Goal: Information Seeking & Learning: Find contact information

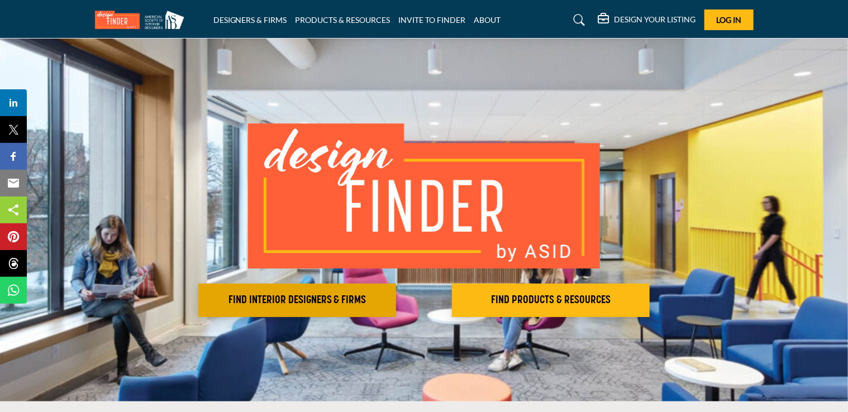
click at [231, 297] on h2 "FIND INTERIOR DESIGNERS & FIRMS" at bounding box center [297, 300] width 191 height 13
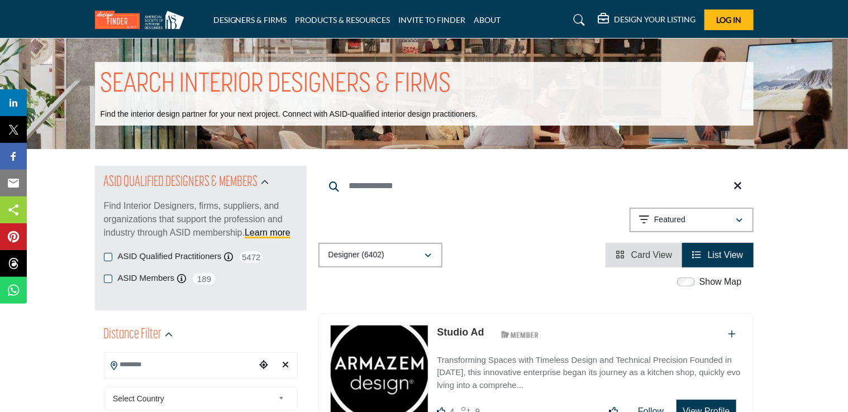
click at [149, 365] on input "Search Location" at bounding box center [179, 365] width 151 height 22
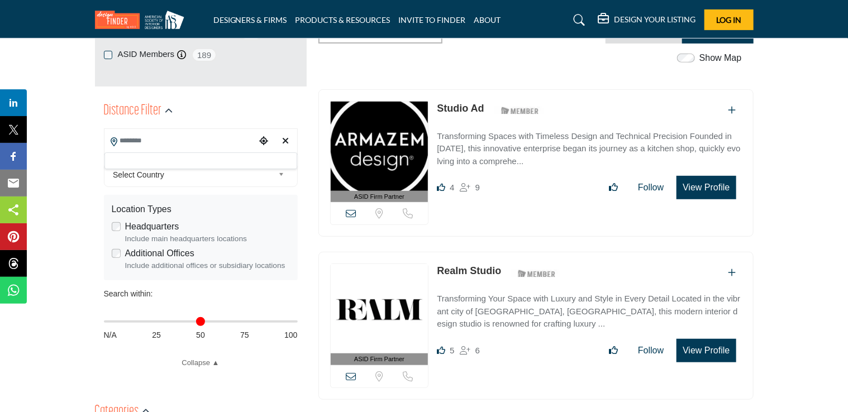
scroll to position [225, 0]
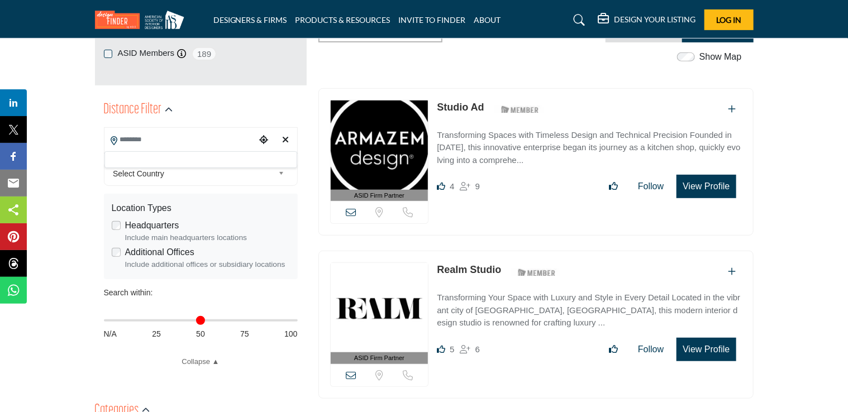
click at [280, 172] on b at bounding box center [283, 174] width 10 height 14
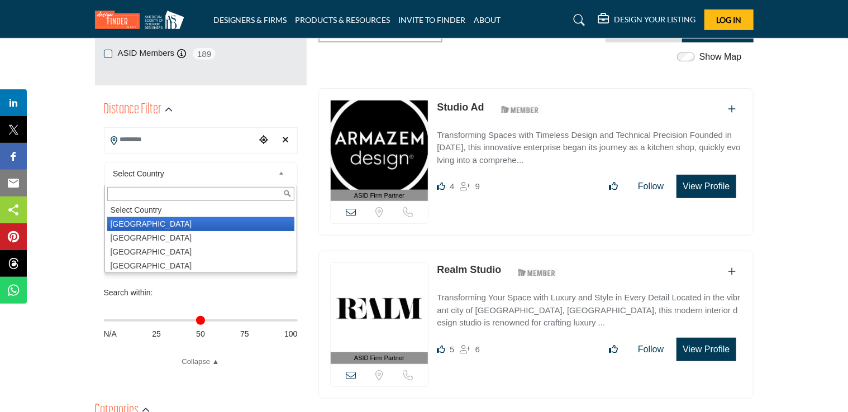
click at [156, 223] on li "[GEOGRAPHIC_DATA]" at bounding box center [200, 224] width 187 height 14
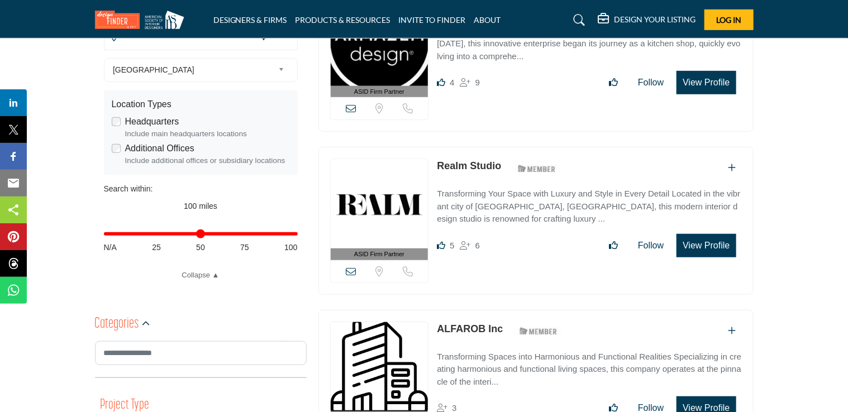
scroll to position [330, 0]
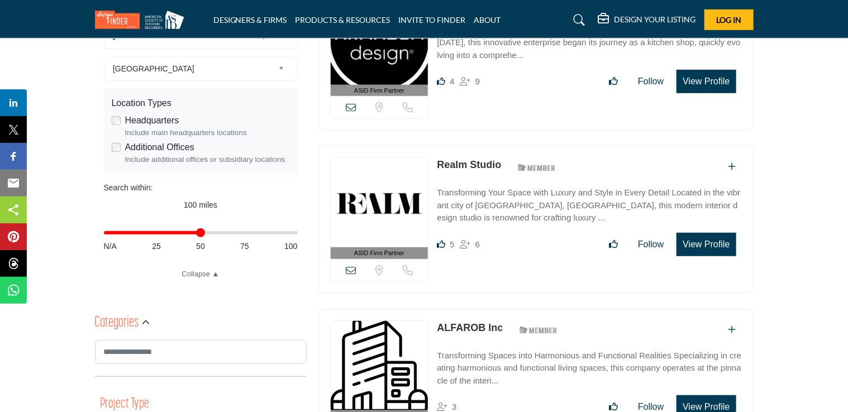
drag, startPoint x: 294, startPoint y: 235, endPoint x: 201, endPoint y: 240, distance: 93.4
type input "**"
click at [201, 234] on input "Distance in miles" at bounding box center [201, 233] width 194 height 2
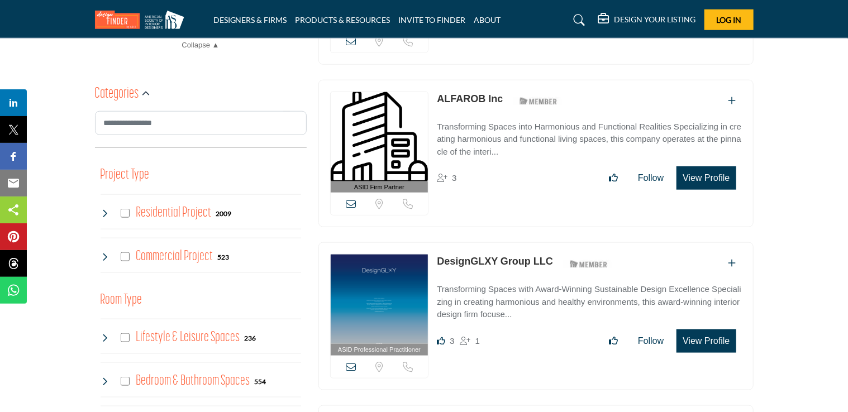
scroll to position [559, 0]
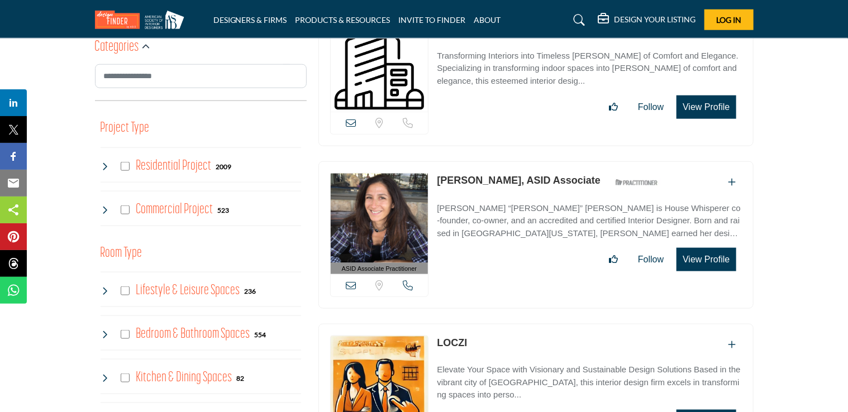
scroll to position [610, 0]
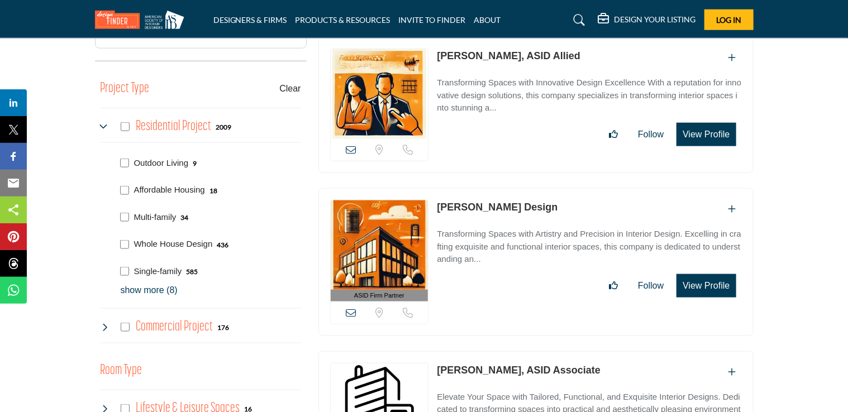
scroll to position [649, 0]
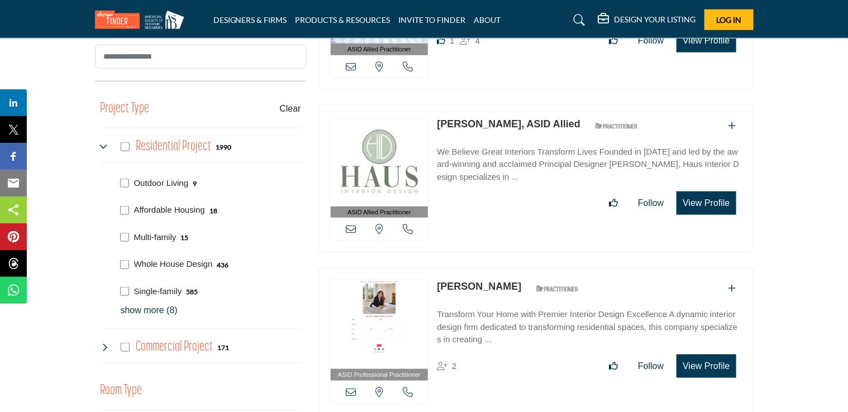
scroll to position [627, 0]
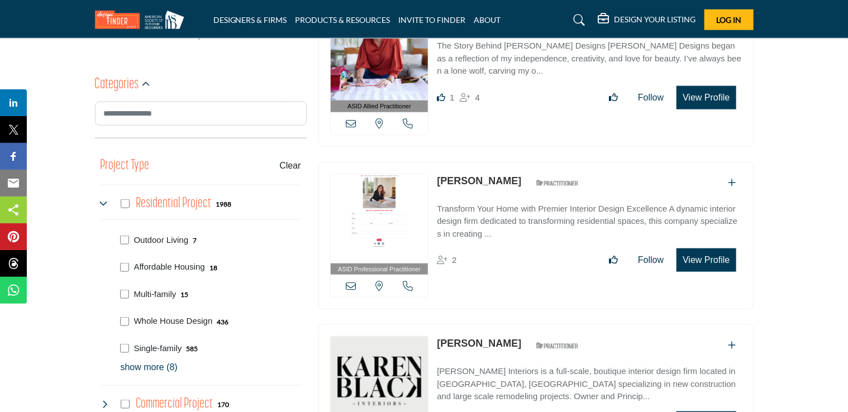
scroll to position [571, 0]
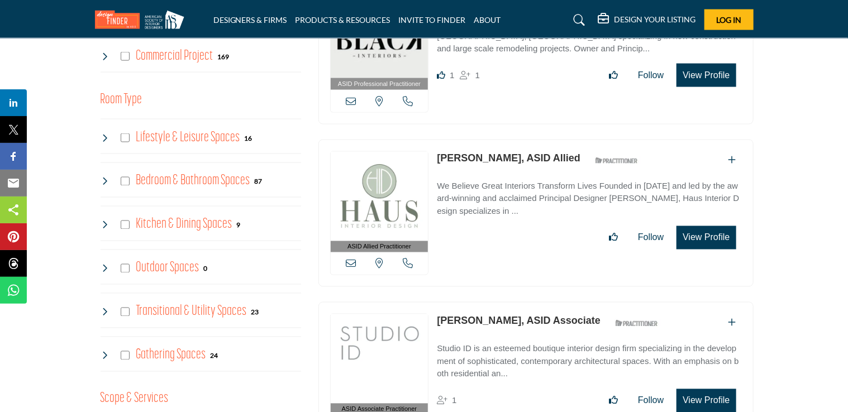
scroll to position [921, 0]
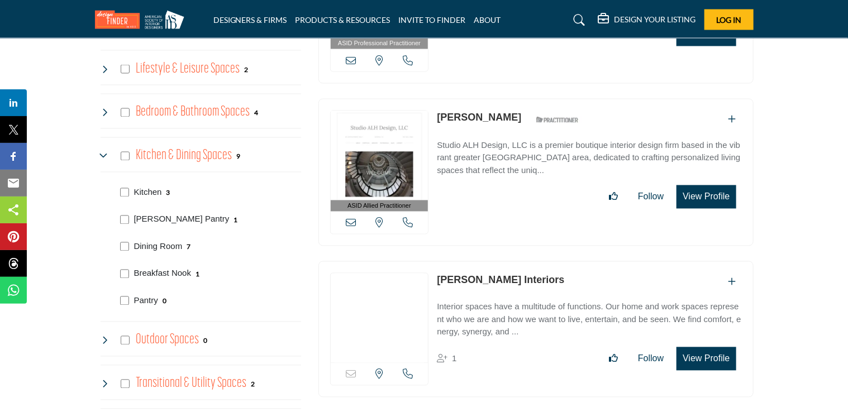
scroll to position [993, 0]
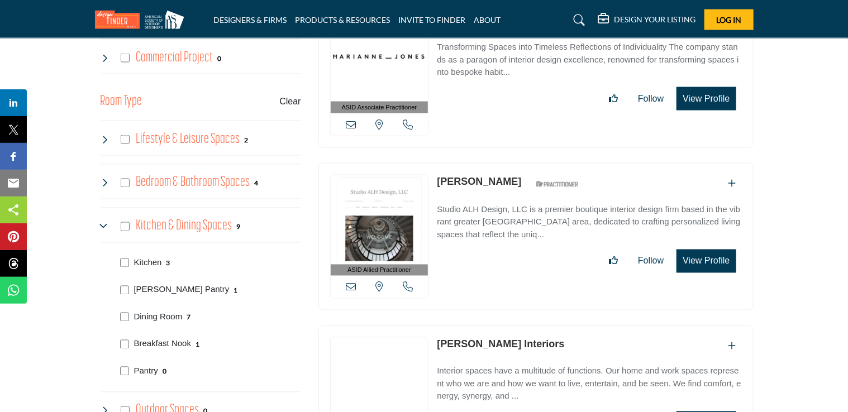
scroll to position [916, 0]
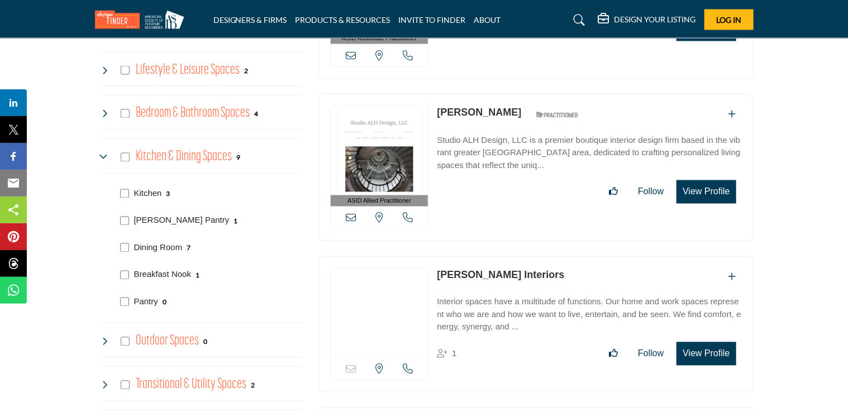
scroll to position [976, 0]
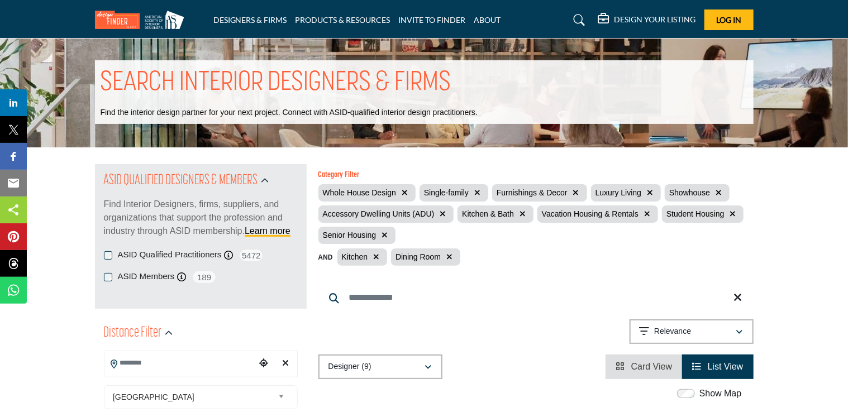
scroll to position [1, 0]
click at [446, 259] on icon "button" at bounding box center [449, 257] width 6 height 8
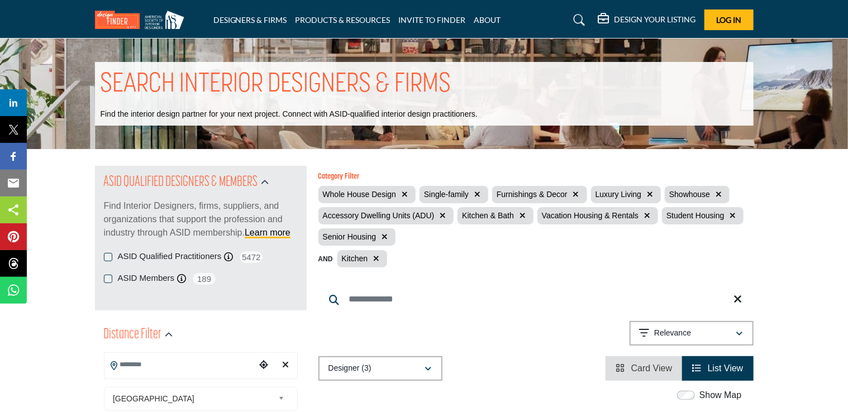
click at [384, 238] on icon "button" at bounding box center [384, 237] width 6 height 8
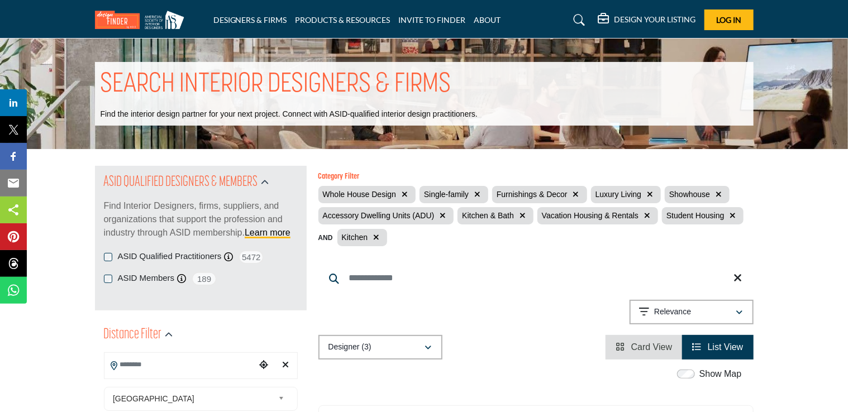
click at [441, 213] on icon "button" at bounding box center [442, 216] width 6 height 8
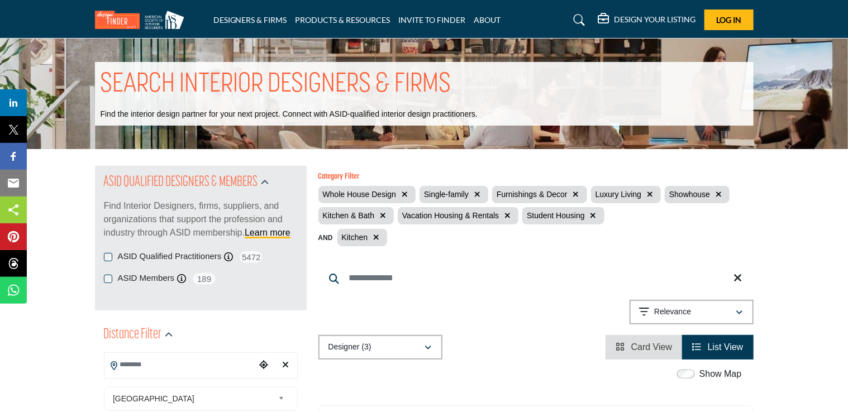
click at [592, 219] on icon "button" at bounding box center [593, 216] width 6 height 8
click at [504, 216] on icon "button" at bounding box center [507, 216] width 6 height 8
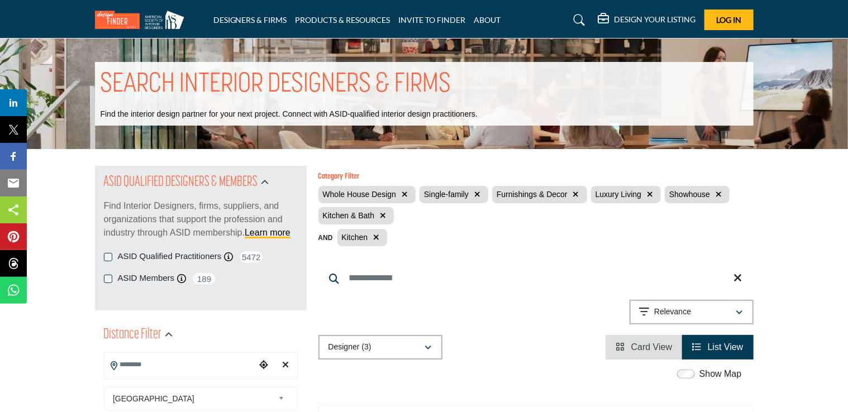
click at [715, 194] on icon "button" at bounding box center [718, 194] width 6 height 8
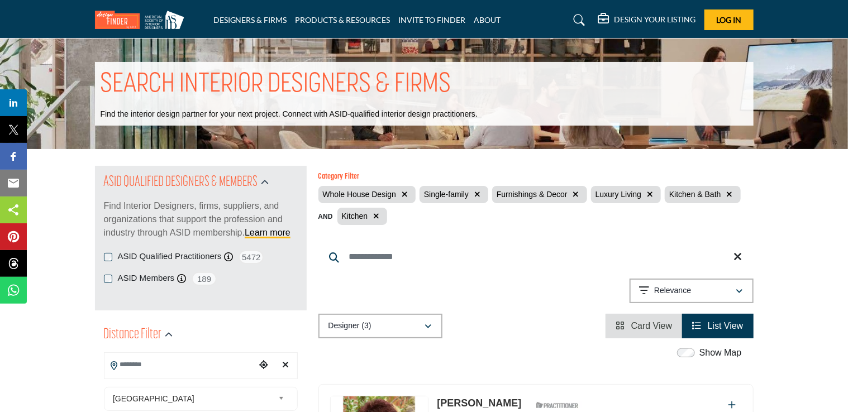
click at [402, 194] on icon "button" at bounding box center [404, 194] width 6 height 8
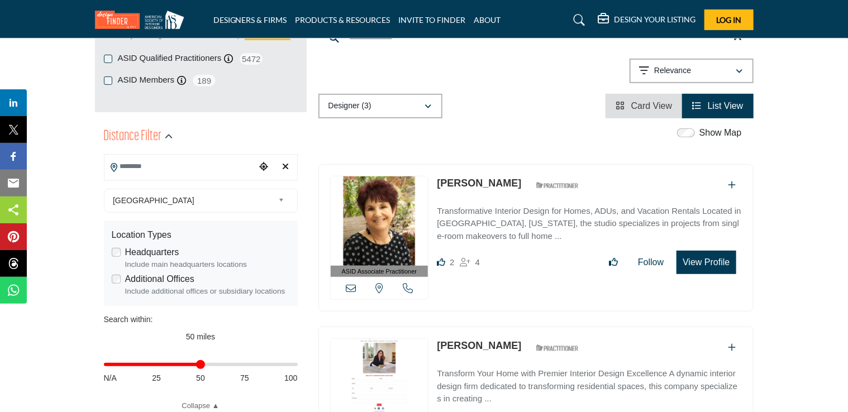
scroll to position [198, 0]
click at [143, 162] on input "Search Location" at bounding box center [179, 167] width 151 height 22
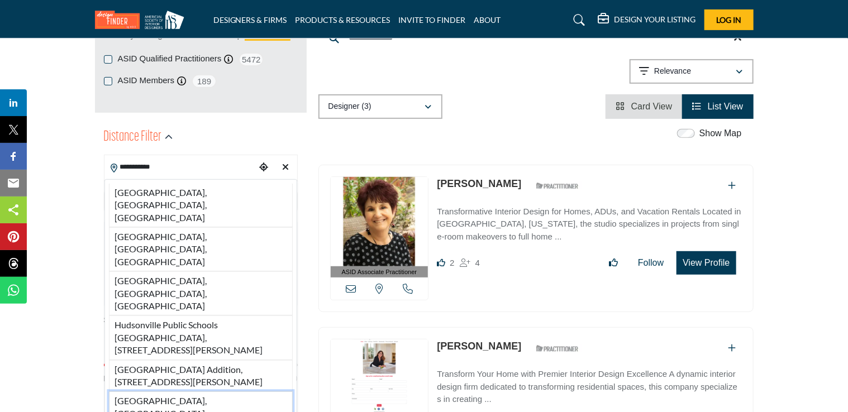
click at [154, 391] on li "[GEOGRAPHIC_DATA], [GEOGRAPHIC_DATA], [GEOGRAPHIC_DATA]" at bounding box center [201, 413] width 184 height 44
type input "**********"
type input "***"
